Goal: Task Accomplishment & Management: Manage account settings

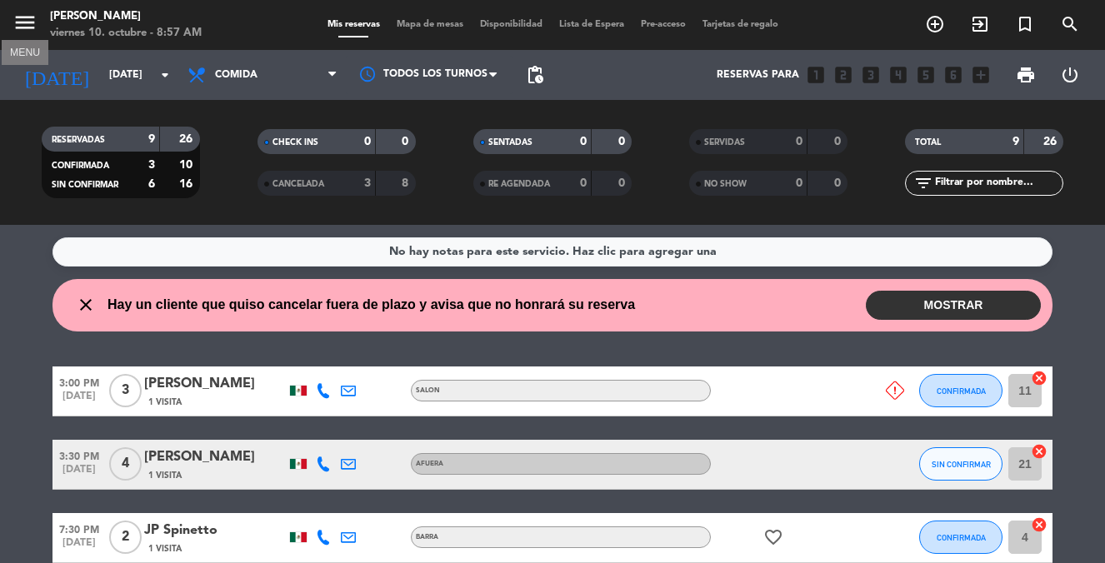
click at [27, 32] on icon "menu" at bounding box center [24, 22] width 25 height 25
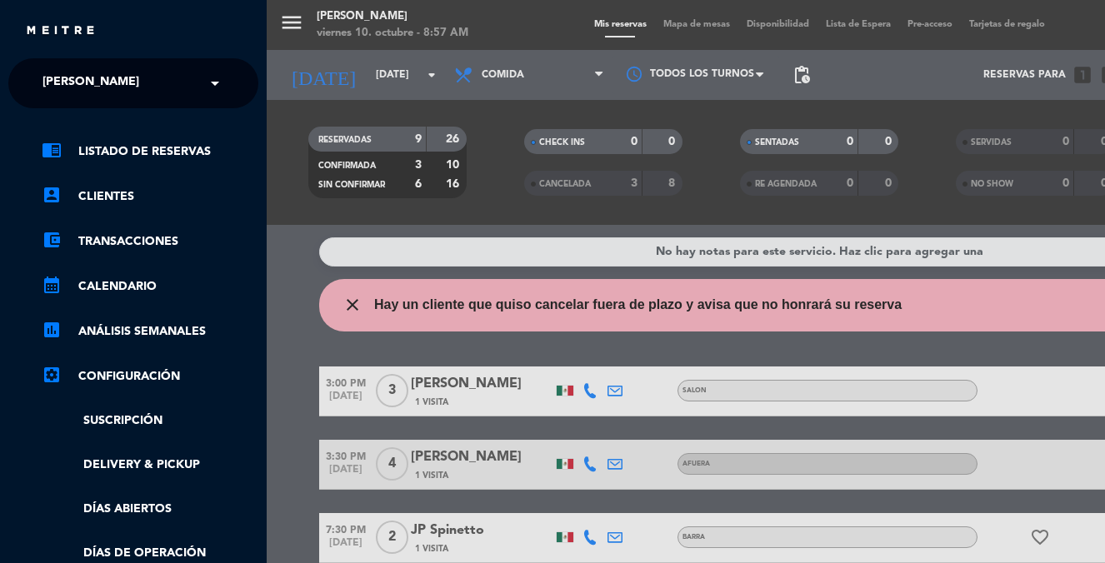
click at [107, 87] on input "text" at bounding box center [134, 84] width 203 height 37
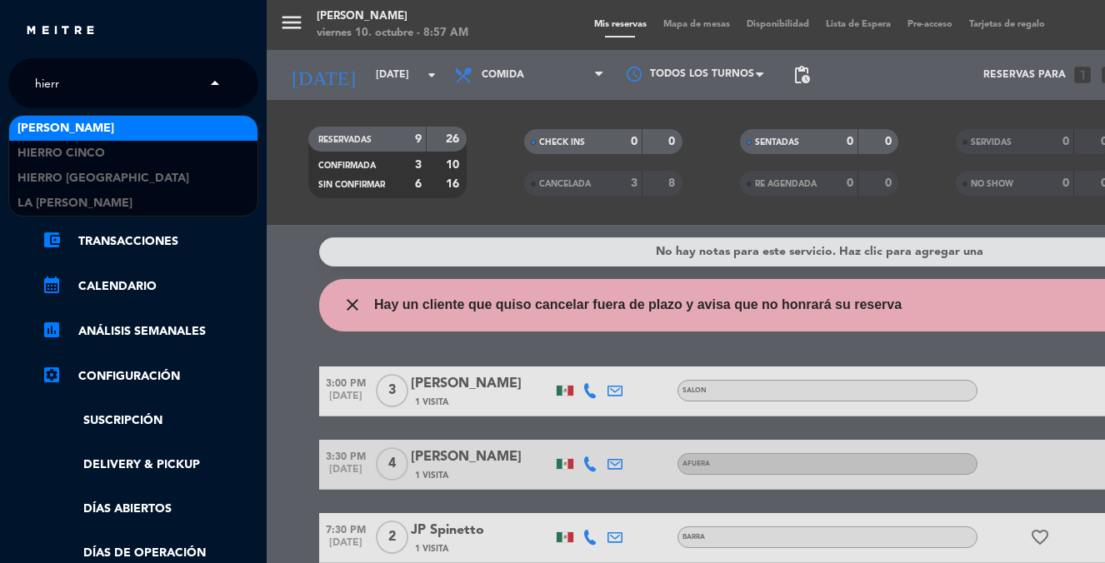
type input "hierro"
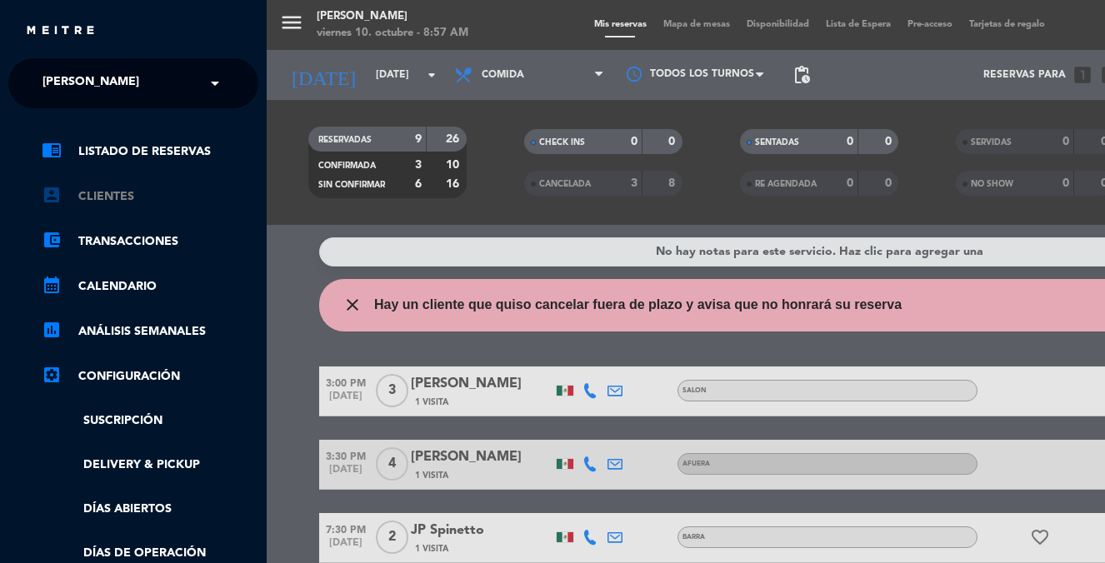
click at [67, 194] on link "account_box Clientes" at bounding box center [150, 197] width 217 height 20
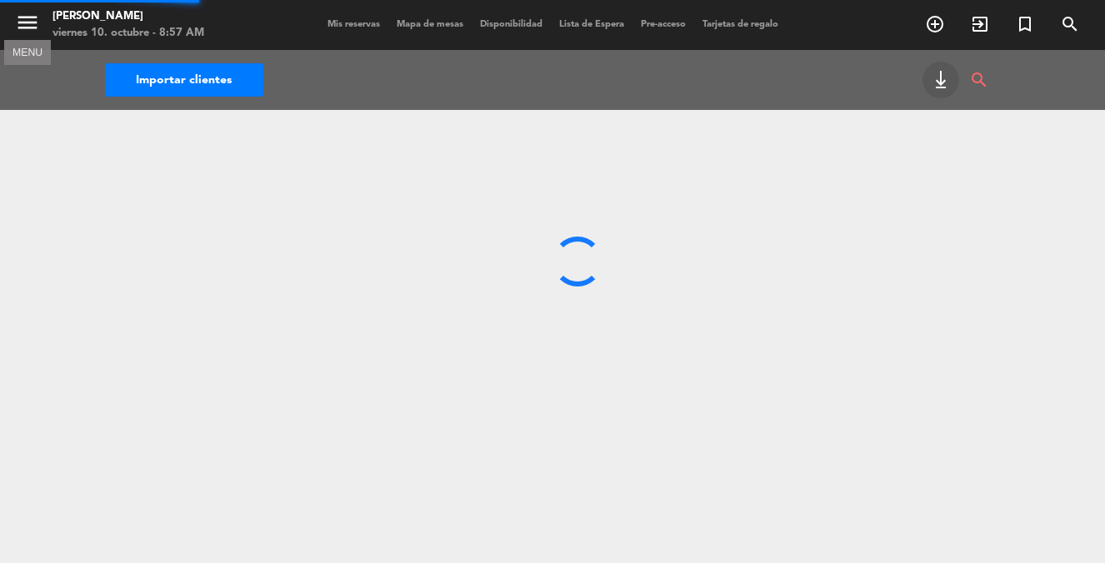
click at [23, 22] on icon "menu" at bounding box center [27, 22] width 25 height 25
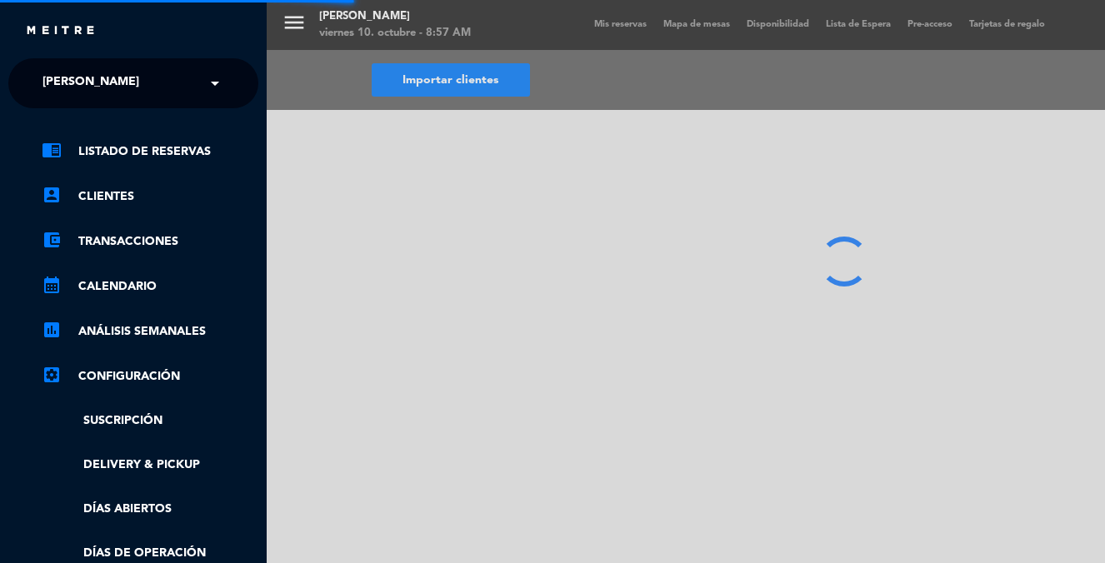
click at [77, 73] on span "[PERSON_NAME]" at bounding box center [90, 83] width 97 height 35
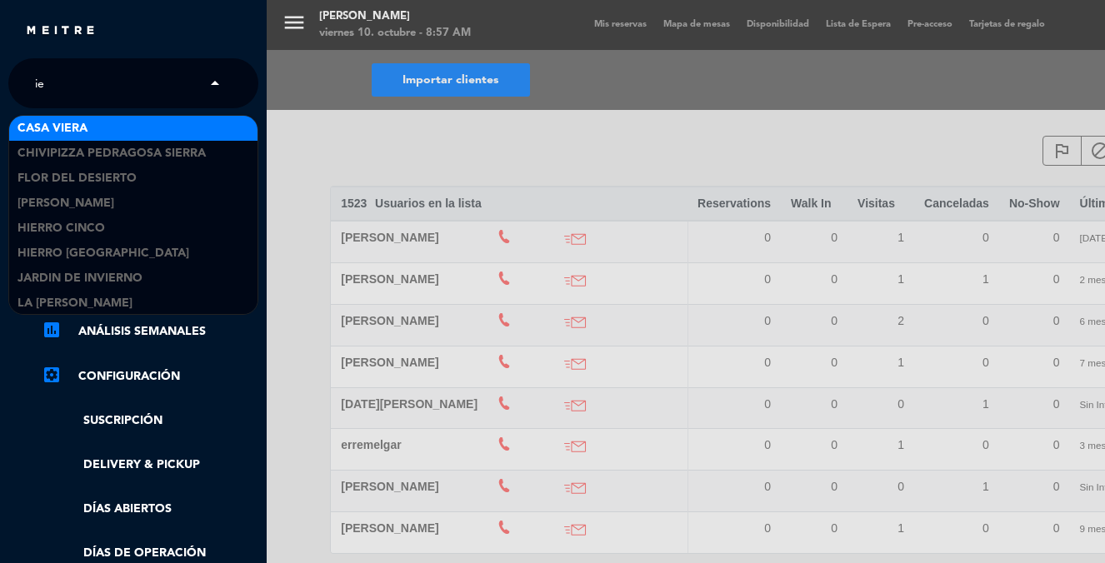
type input "i"
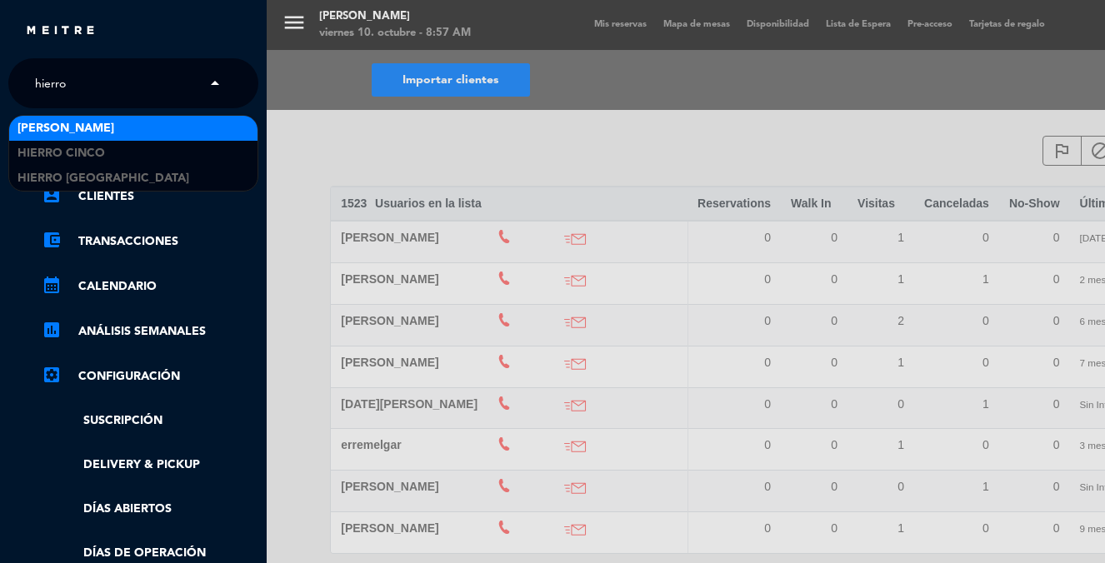
type input "hierro p"
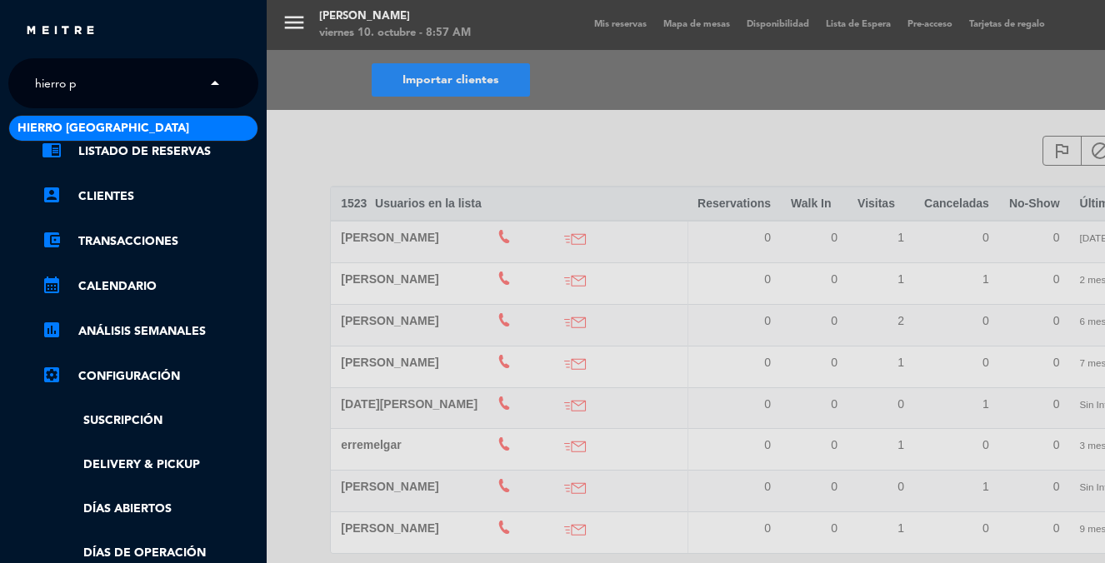
click at [82, 119] on span "Hierro [GEOGRAPHIC_DATA]" at bounding box center [103, 128] width 172 height 19
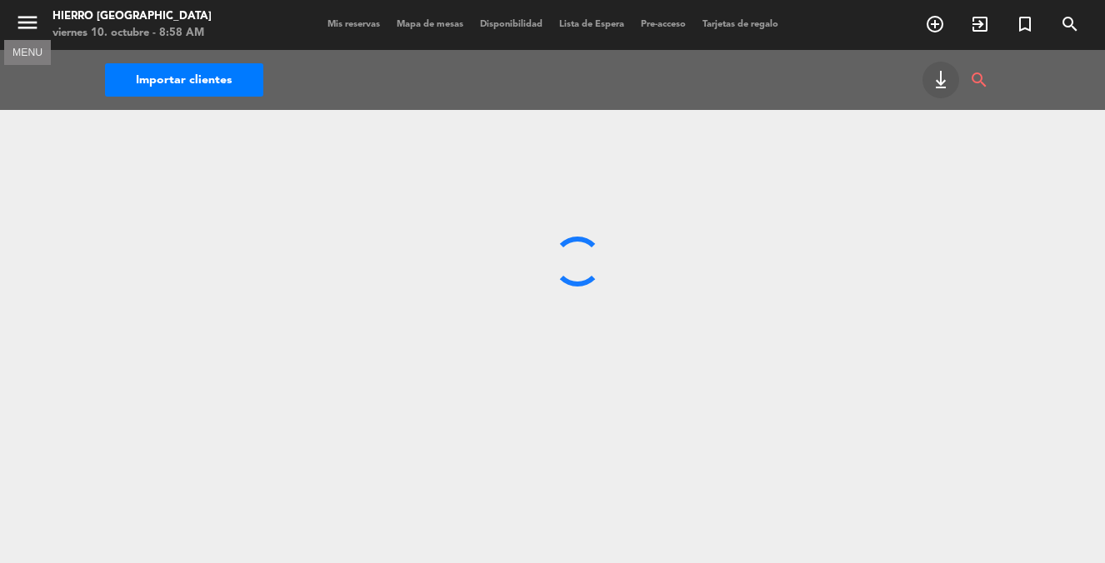
click at [20, 27] on icon "menu" at bounding box center [27, 22] width 25 height 25
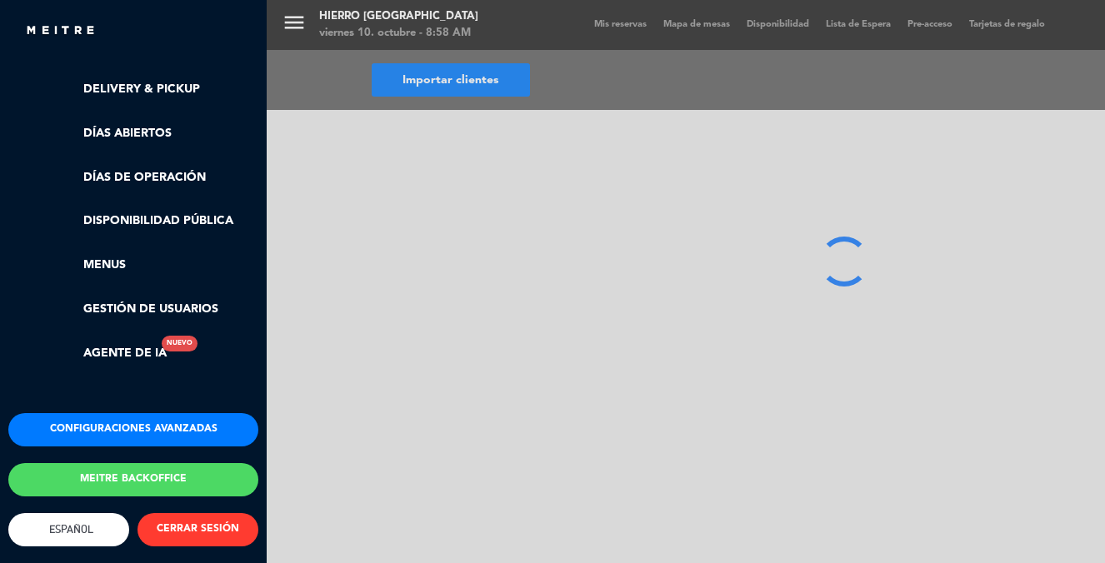
scroll to position [389, 0]
click at [126, 172] on link "Días de Operación" at bounding box center [150, 177] width 217 height 19
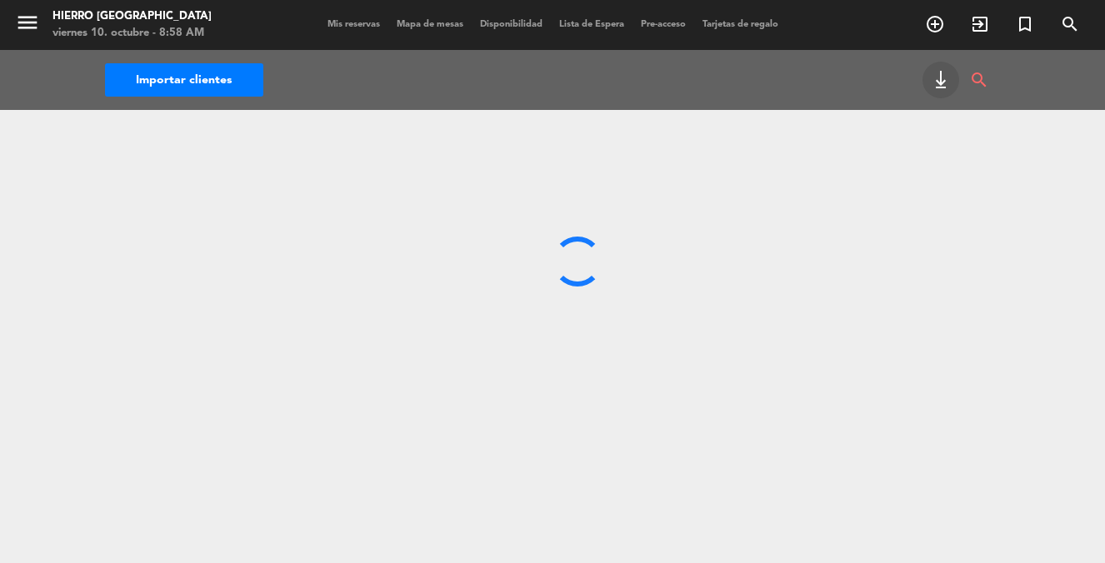
scroll to position [422, 0]
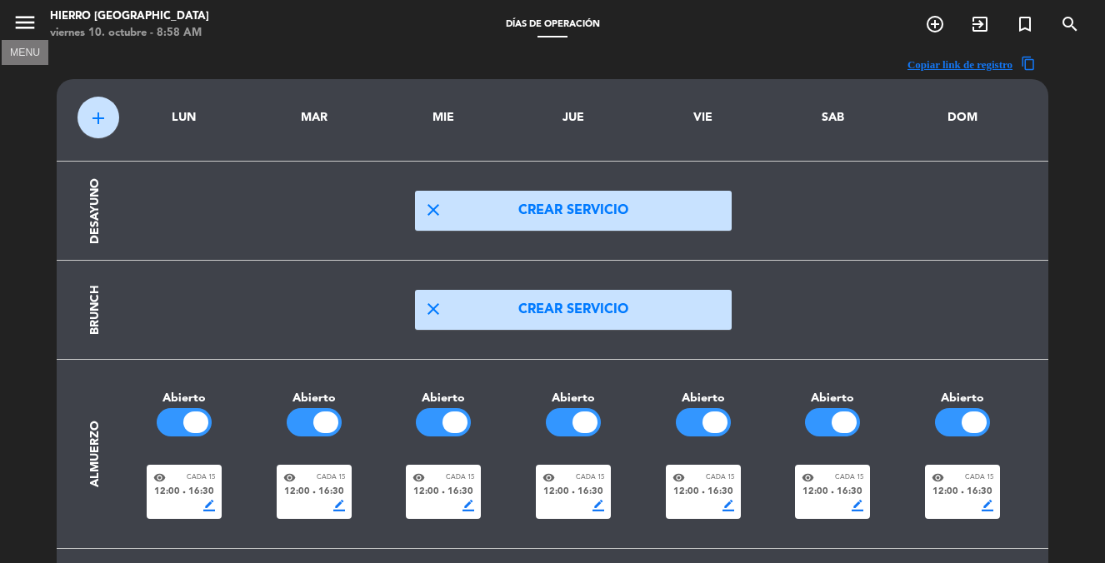
click at [12, 18] on icon "menu" at bounding box center [24, 22] width 25 height 25
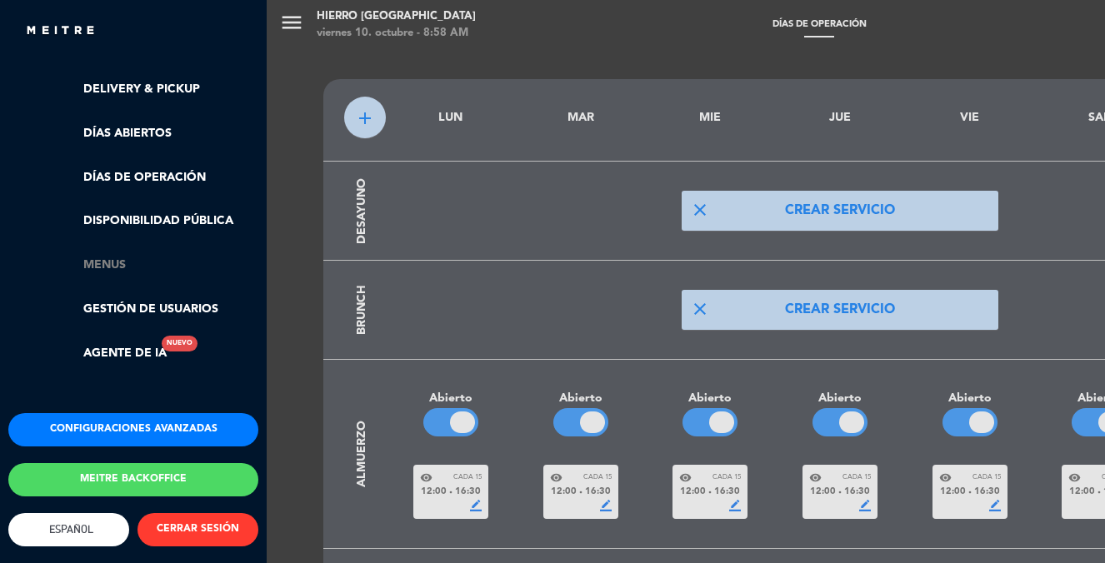
click at [96, 256] on link "Menus" at bounding box center [150, 265] width 217 height 19
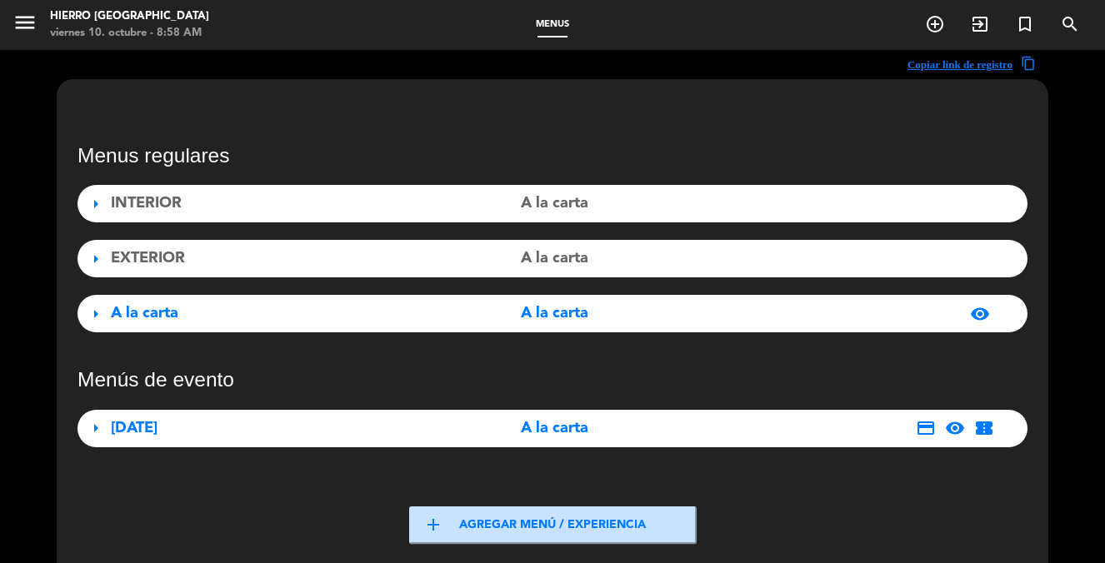
click at [249, 322] on div "A la carta" at bounding box center [259, 314] width 296 height 24
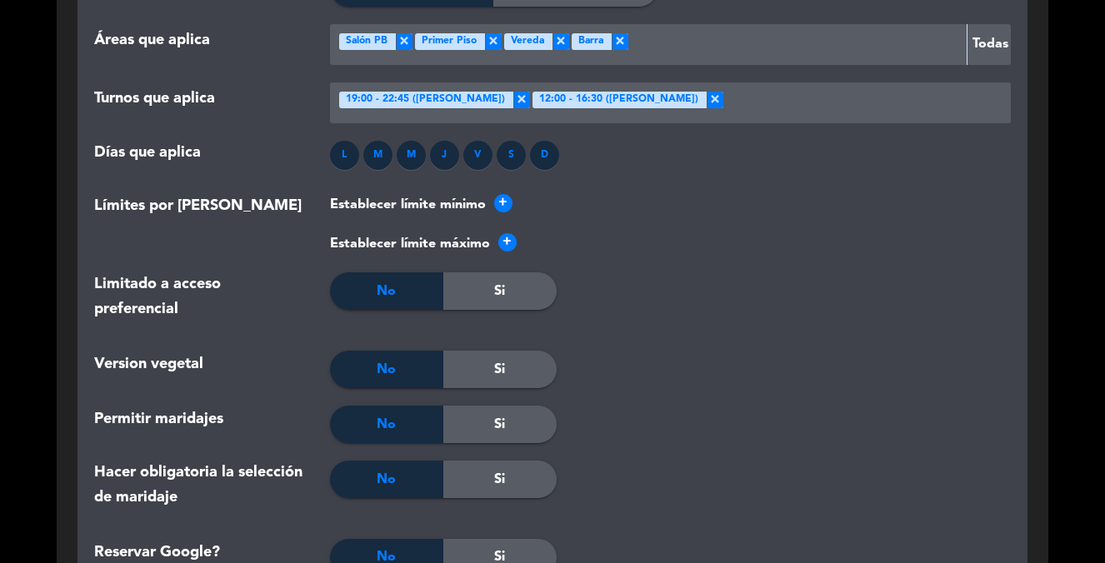
scroll to position [2070, 0]
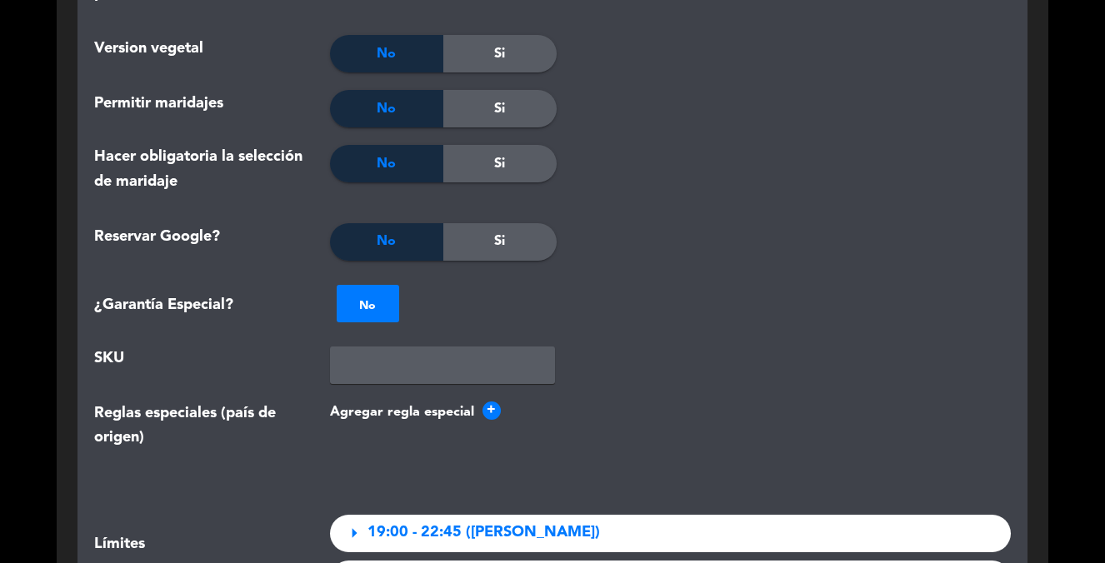
click at [358, 307] on div at bounding box center [368, 303] width 62 height 19
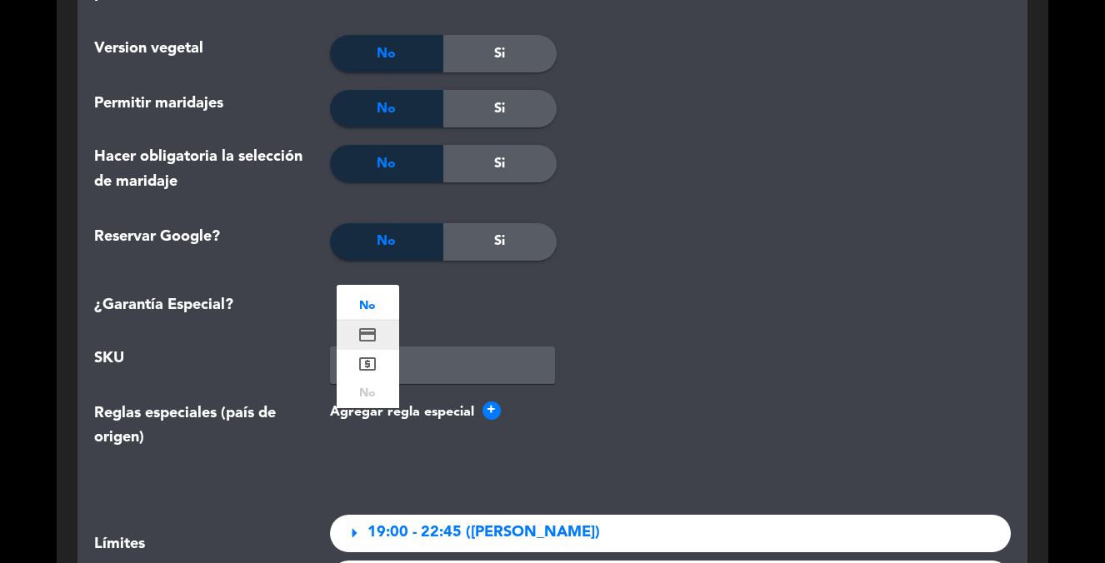
click at [367, 342] on icon "credit_card" at bounding box center [367, 335] width 20 height 20
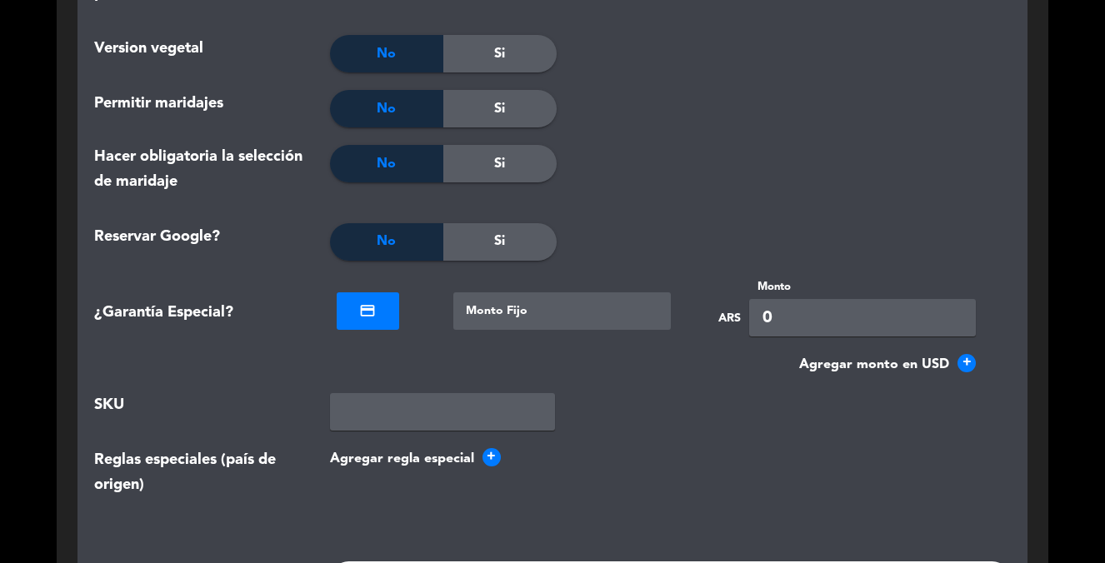
click at [453, 316] on div at bounding box center [562, 310] width 218 height 37
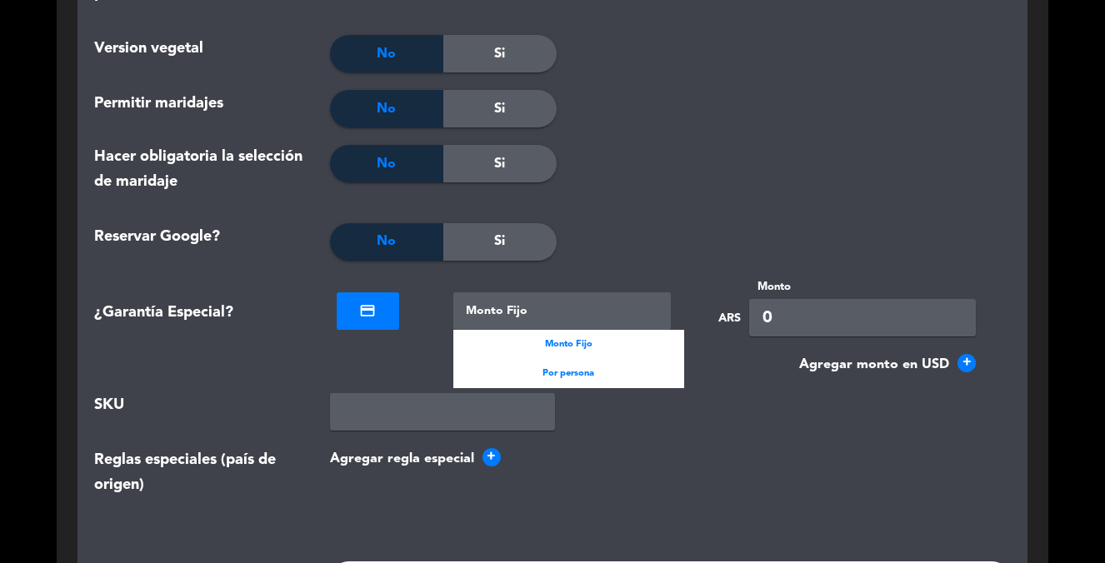
drag, startPoint x: 510, startPoint y: 365, endPoint x: 686, endPoint y: 341, distance: 177.5
click at [512, 365] on div "Por persona" at bounding box center [569, 373] width 232 height 29
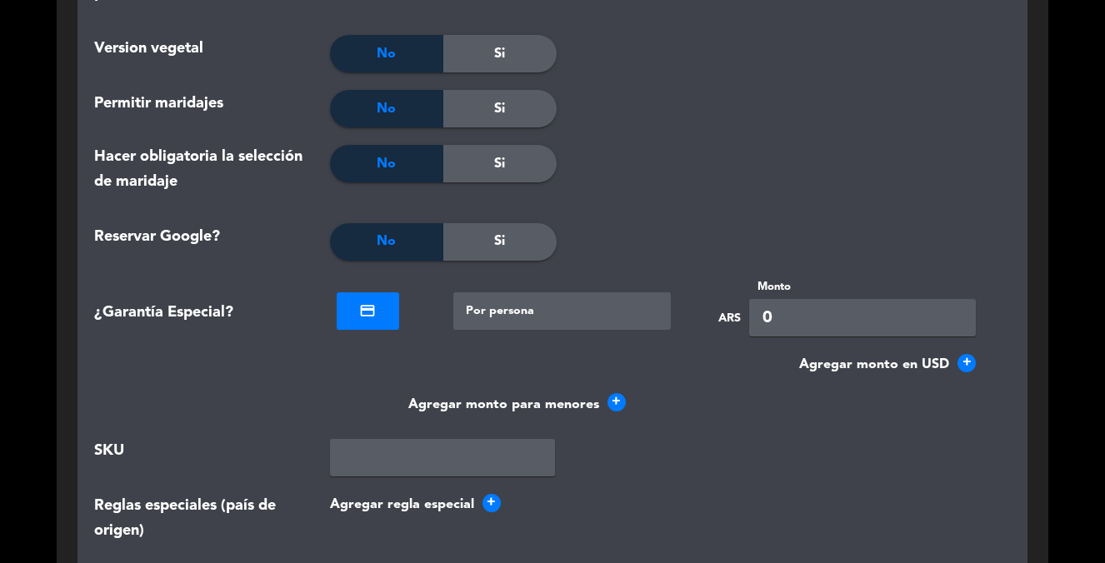
click at [772, 326] on input "0" at bounding box center [862, 317] width 227 height 37
type input "10000"
click at [685, 441] on wizard-input at bounding box center [671, 457] width 682 height 37
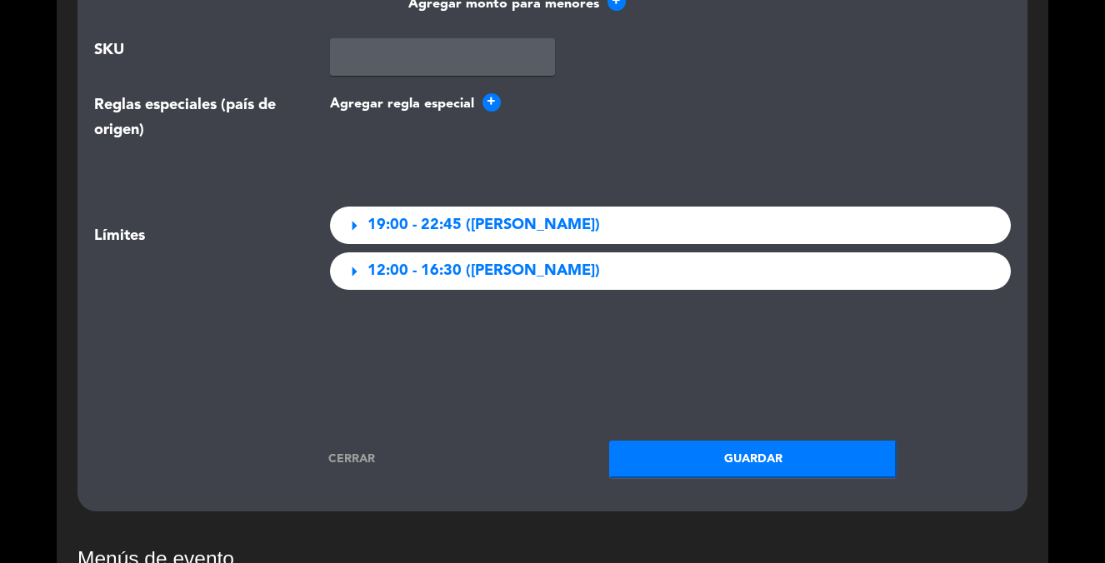
scroll to position [2491, 0]
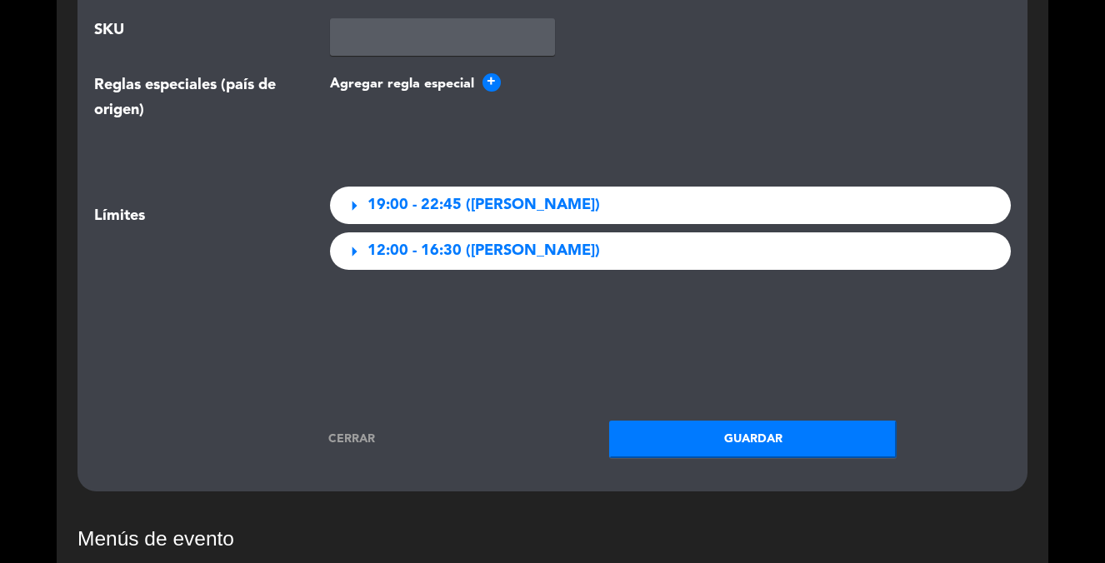
click at [676, 450] on button "Guardar" at bounding box center [752, 439] width 287 height 37
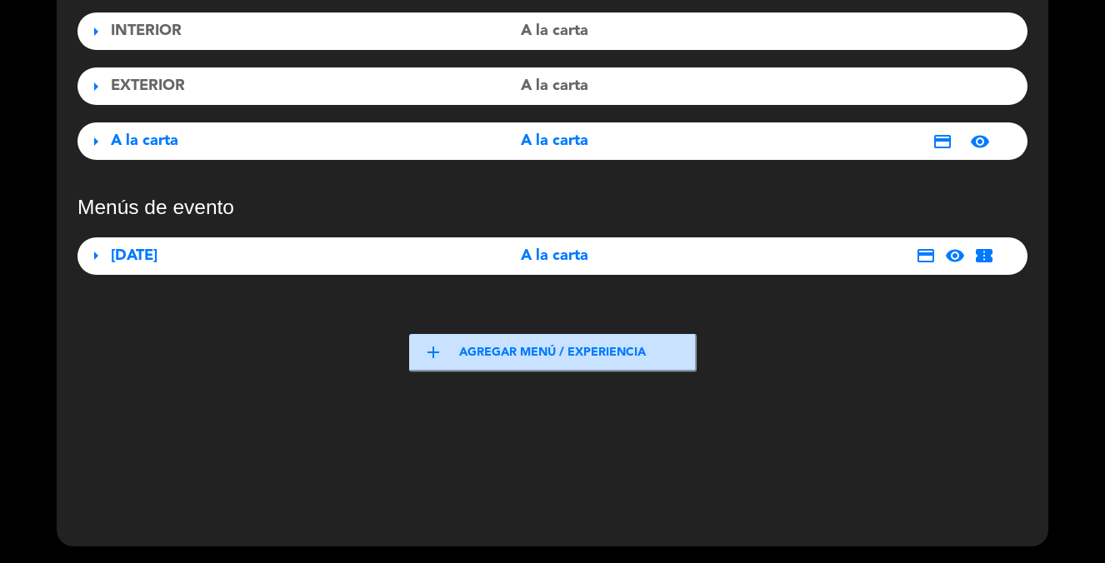
scroll to position [0, 0]
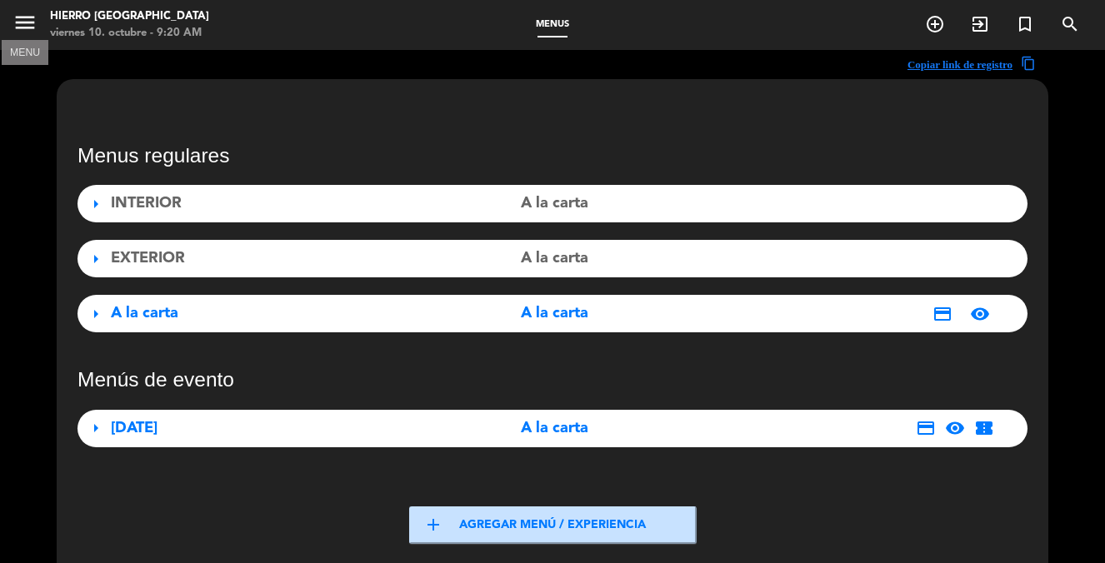
click at [17, 12] on icon "menu" at bounding box center [24, 22] width 25 height 25
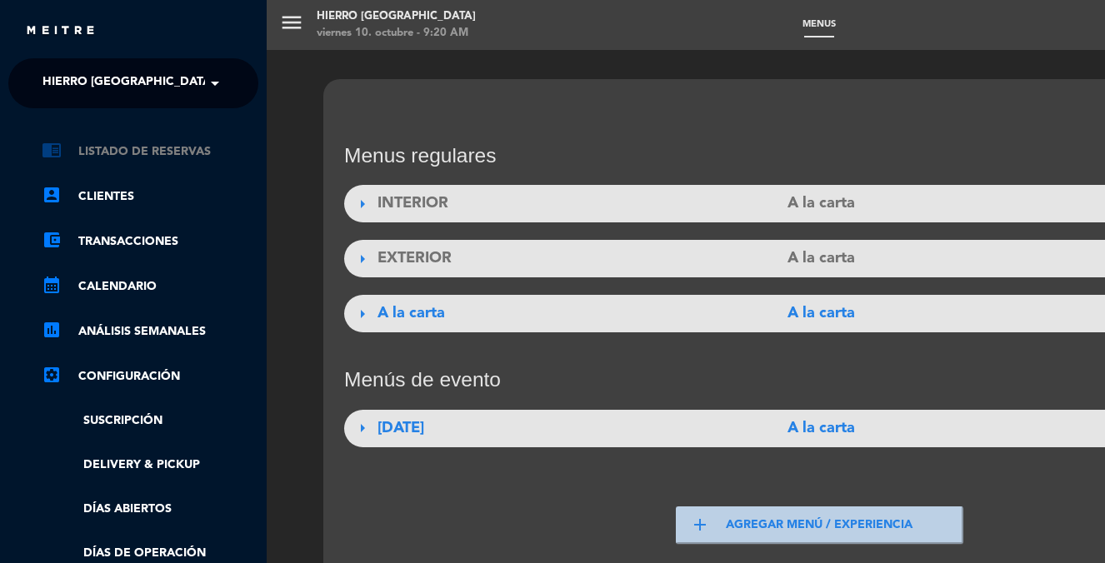
click at [121, 144] on link "chrome_reader_mode Listado de Reservas" at bounding box center [150, 152] width 217 height 20
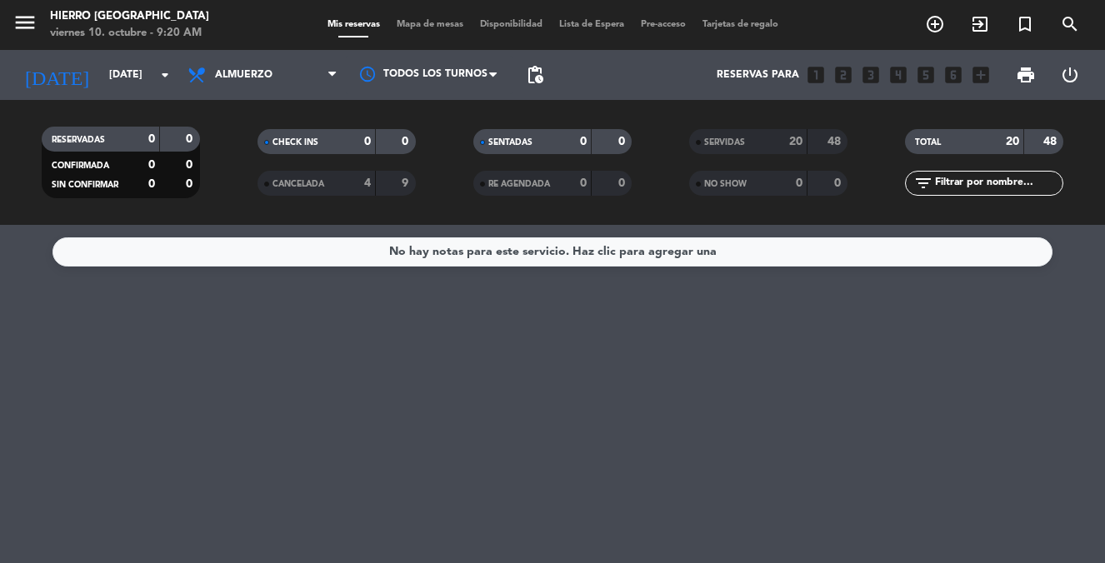
click at [51, 31] on div "viernes 10. octubre - 9:20 AM" at bounding box center [129, 33] width 159 height 17
drag, startPoint x: 30, startPoint y: 22, endPoint x: 55, endPoint y: 65, distance: 49.3
click at [30, 22] on icon "menu" at bounding box center [24, 22] width 25 height 25
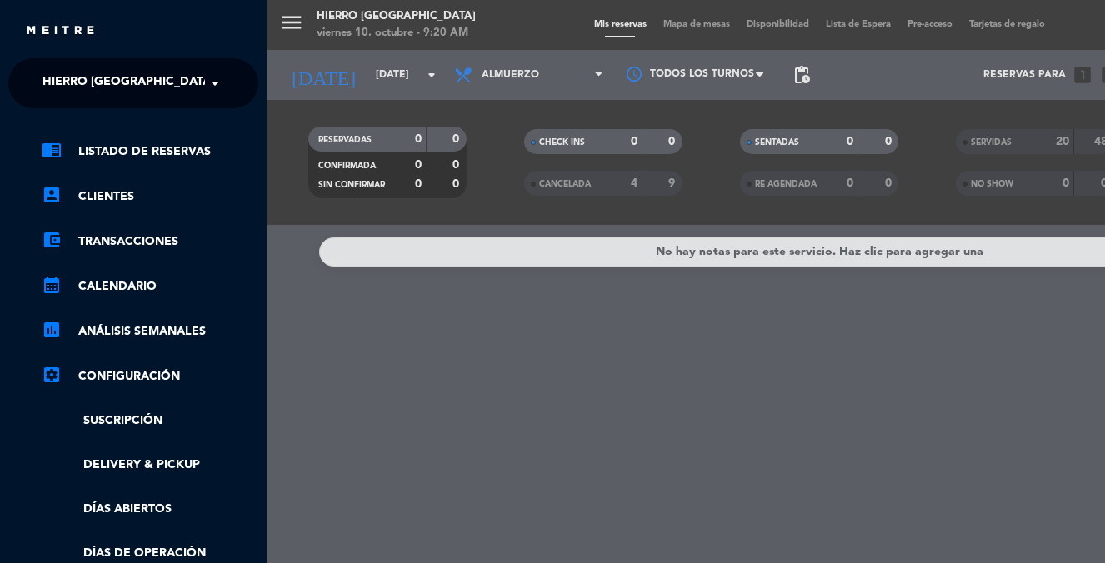
click at [102, 82] on span "Hierro [GEOGRAPHIC_DATA]" at bounding box center [128, 83] width 172 height 35
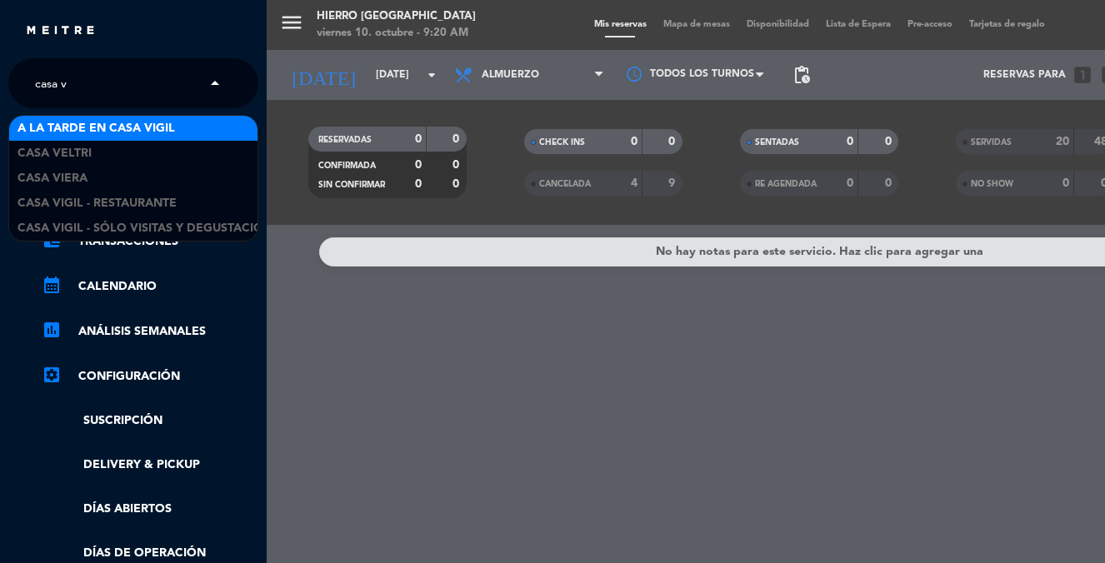
type input "casa vi"
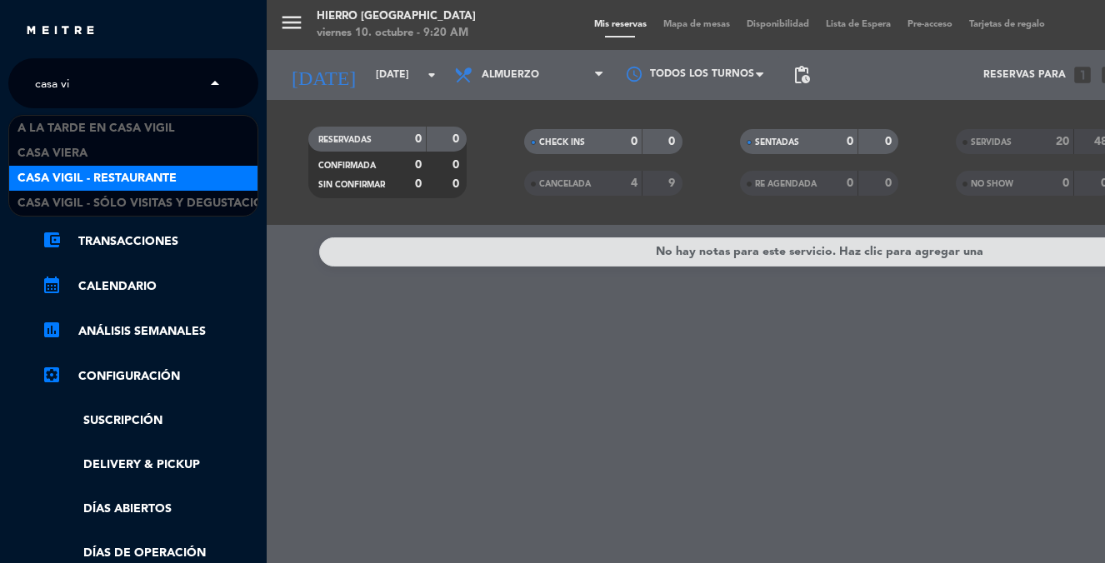
click at [103, 167] on div "Casa Vigil - Restaurante" at bounding box center [133, 178] width 248 height 25
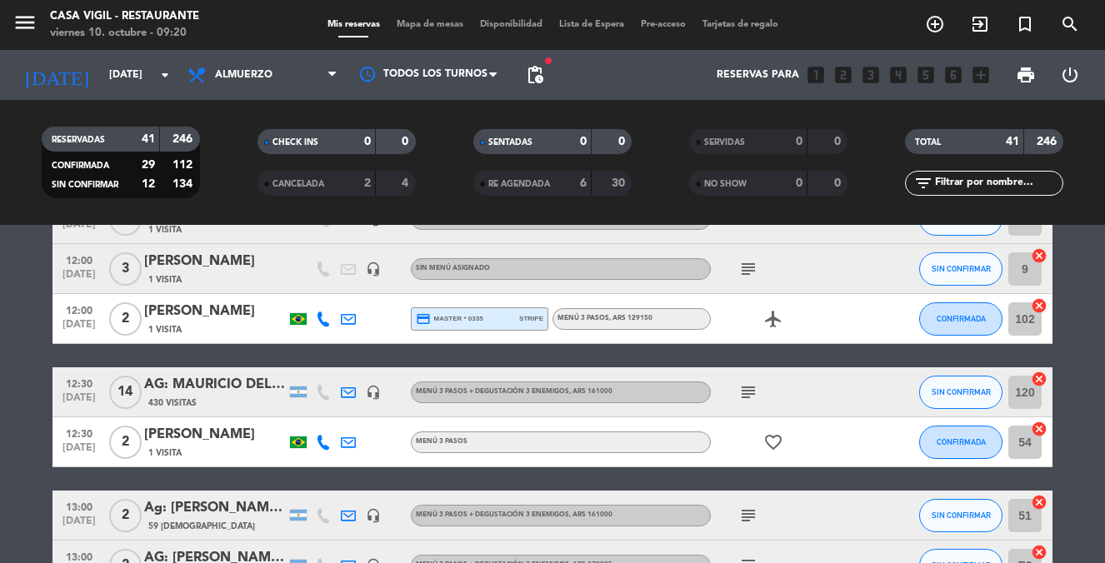
scroll to position [147, 0]
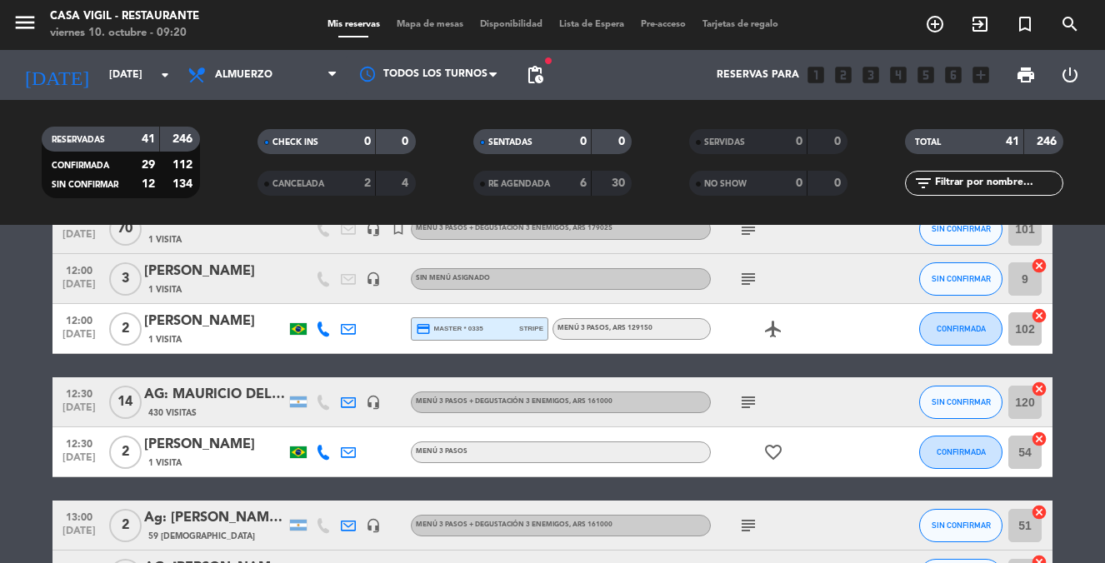
click at [224, 323] on div "[PERSON_NAME]" at bounding box center [215, 322] width 142 height 22
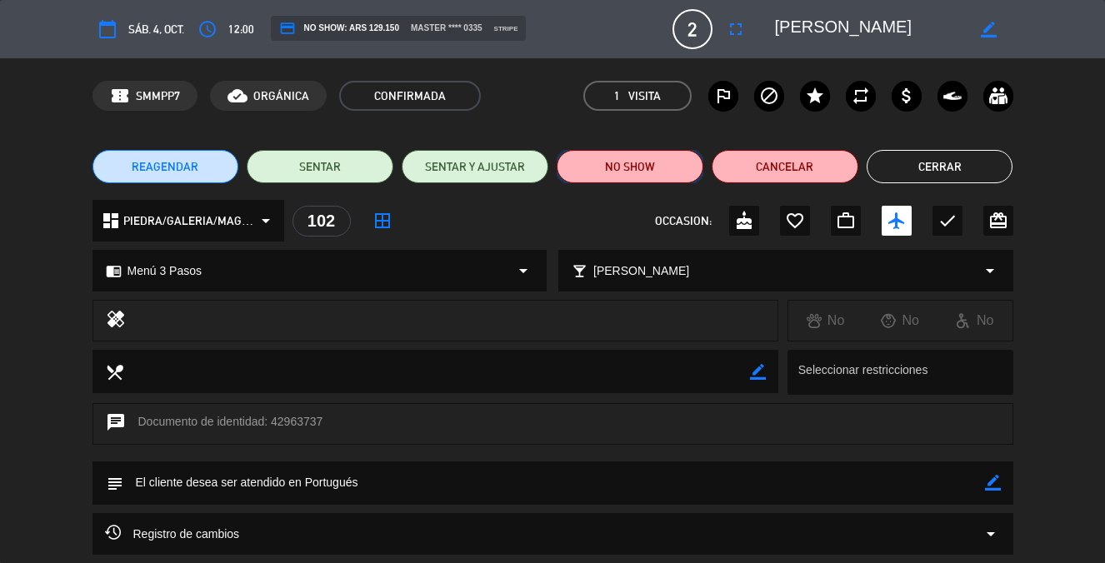
click at [613, 165] on button "NO SHOW" at bounding box center [630, 166] width 147 height 33
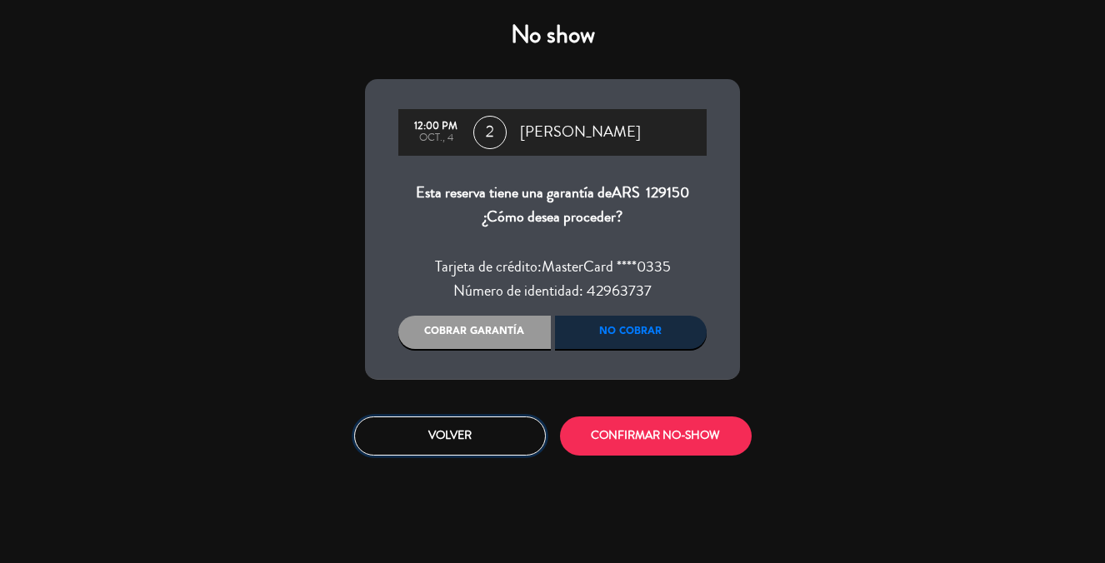
click at [455, 430] on button "Volver" at bounding box center [450, 436] width 192 height 39
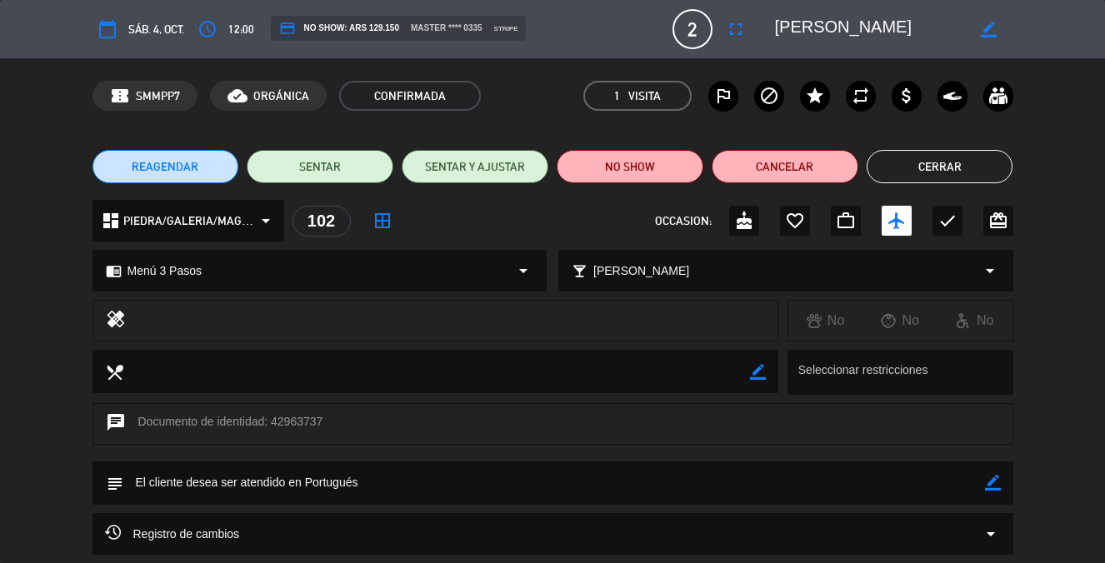
click at [942, 167] on button "Cerrar" at bounding box center [940, 166] width 147 height 33
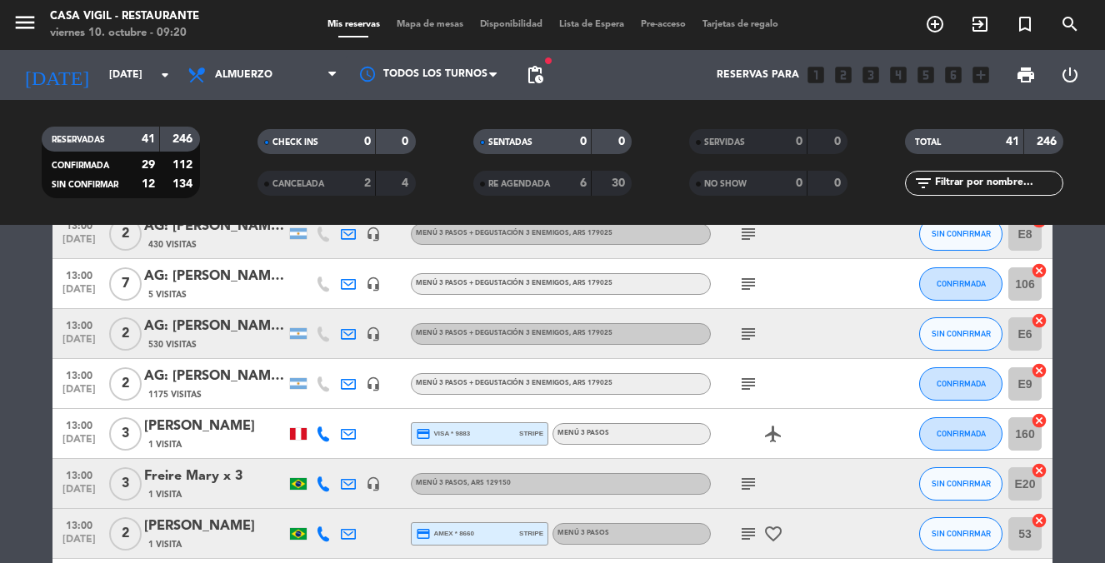
scroll to position [0, 0]
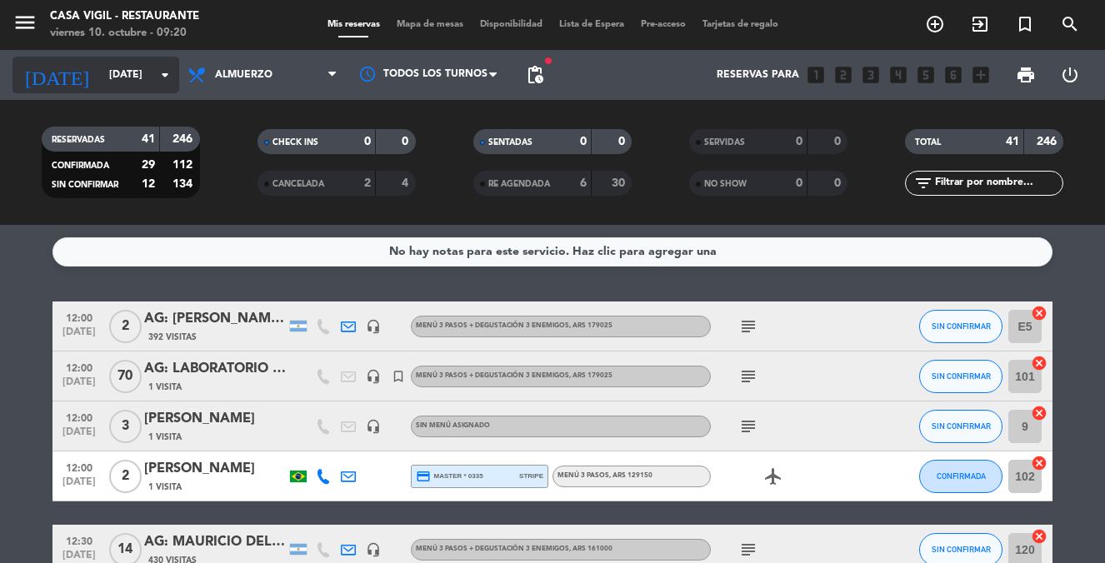
click at [104, 82] on input "[DATE]" at bounding box center [171, 75] width 140 height 28
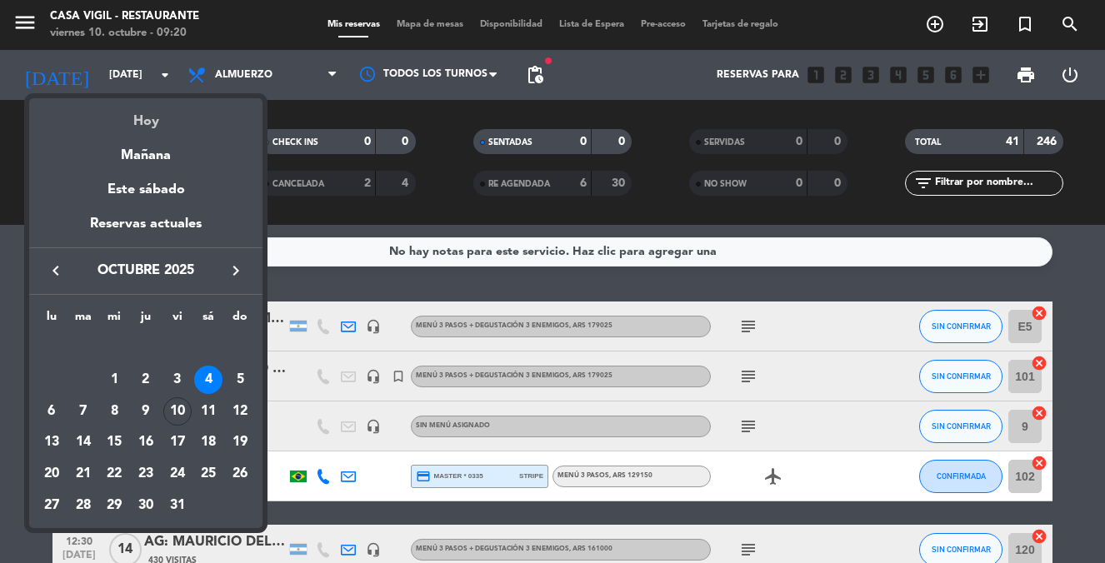
click at [139, 115] on div "Hoy" at bounding box center [145, 115] width 233 height 34
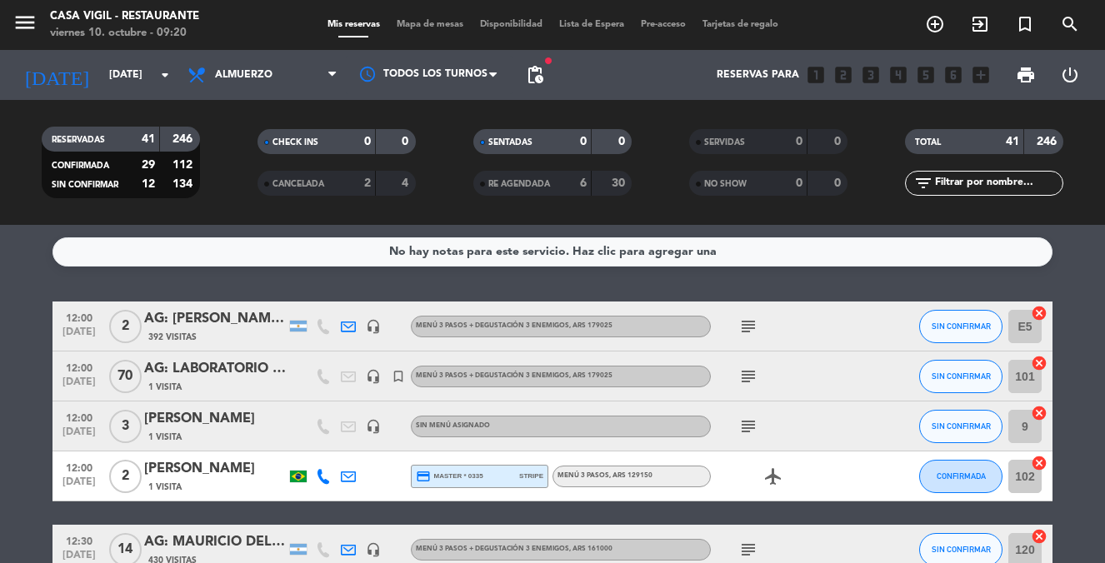
type input "[DATE]"
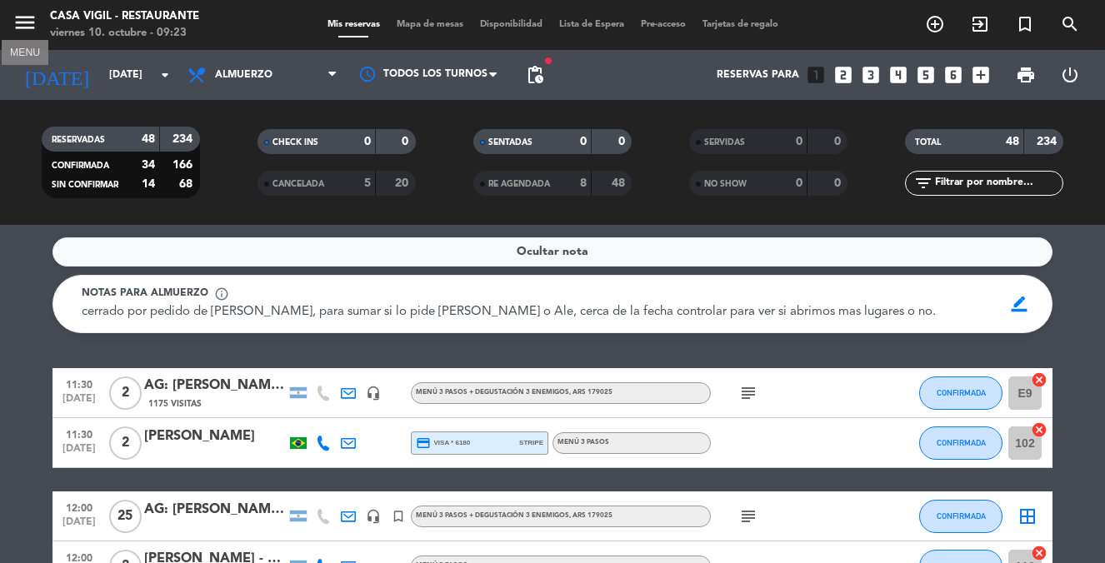
click at [23, 16] on icon "menu" at bounding box center [24, 22] width 25 height 25
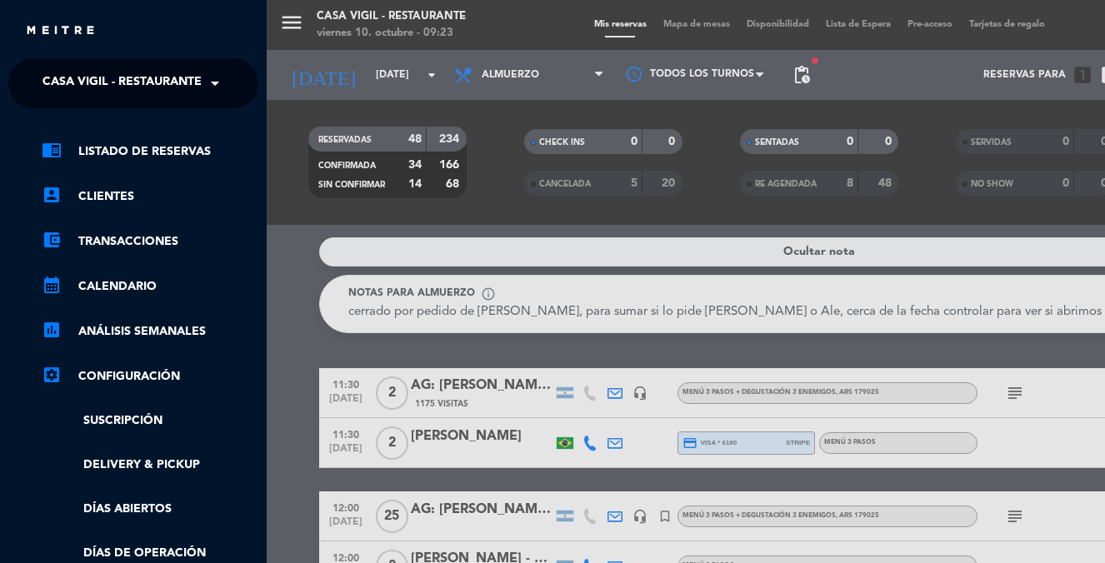
click at [82, 77] on span "Casa Vigil - Restaurante" at bounding box center [121, 83] width 159 height 35
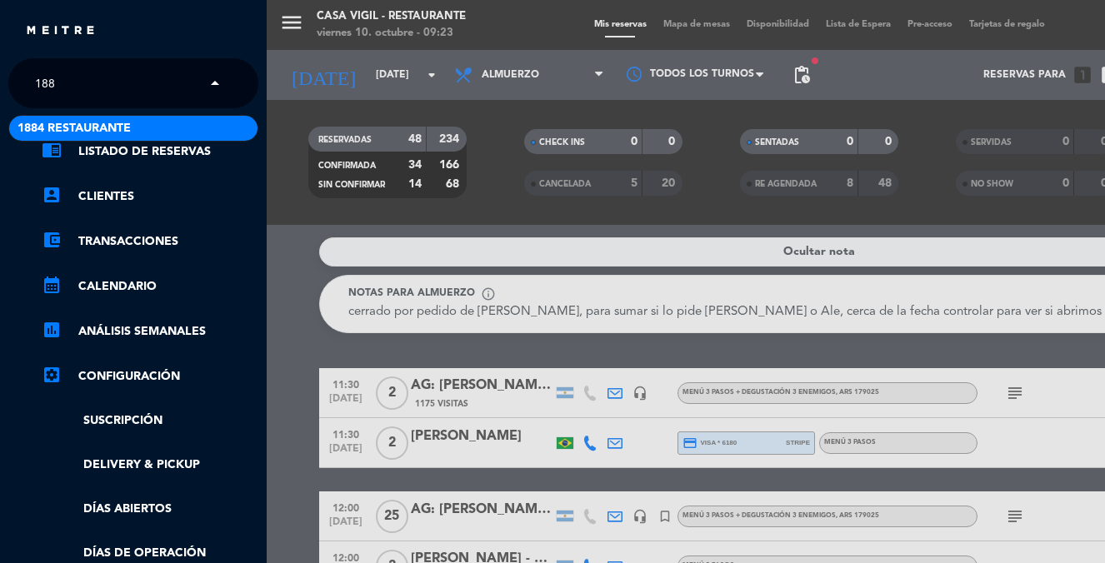
type input "1884"
click at [81, 122] on span "1884 Restaurante" at bounding box center [73, 128] width 113 height 19
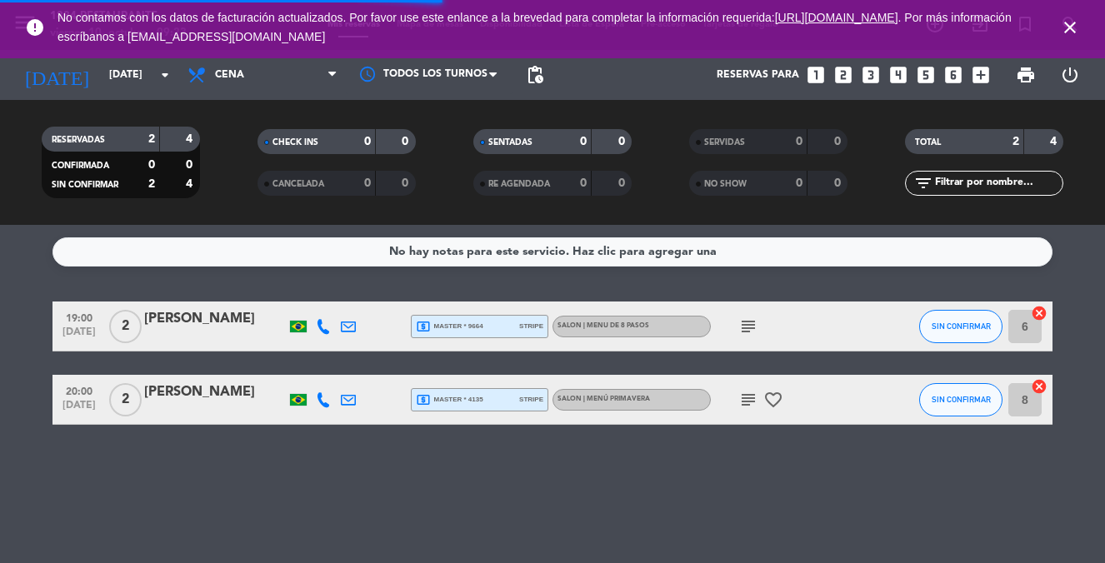
click at [1074, 23] on icon "close" at bounding box center [1070, 27] width 20 height 20
